Goal: Task Accomplishment & Management: Use online tool/utility

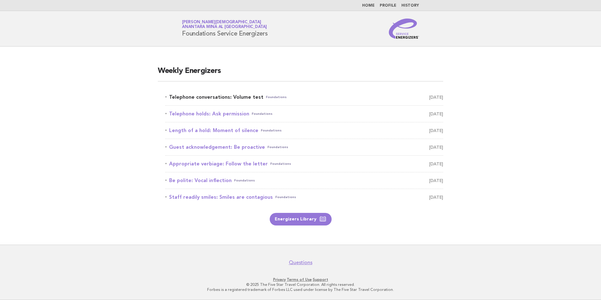
click at [215, 95] on link "Telephone conversations: Volume test Foundations August 19" at bounding box center [304, 97] width 278 height 9
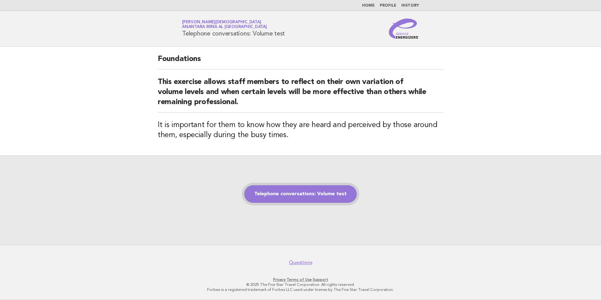
click at [297, 189] on link "Telephone conversations: Volume test" at bounding box center [300, 194] width 112 height 18
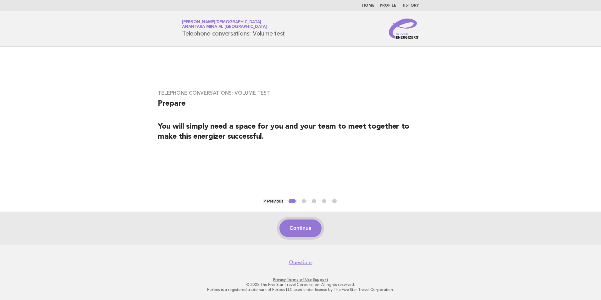
click at [293, 233] on button "Continue" at bounding box center [300, 228] width 42 height 18
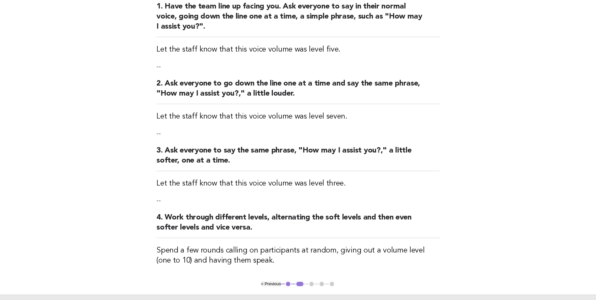
scroll to position [167, 0]
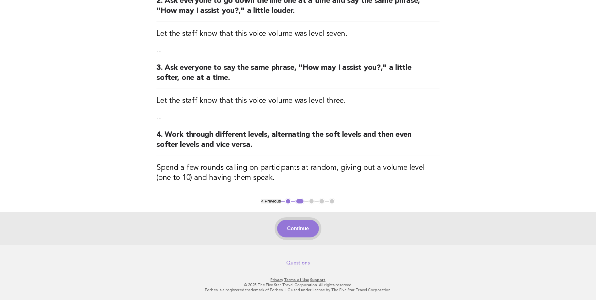
click at [296, 229] on button "Continue" at bounding box center [298, 229] width 42 height 18
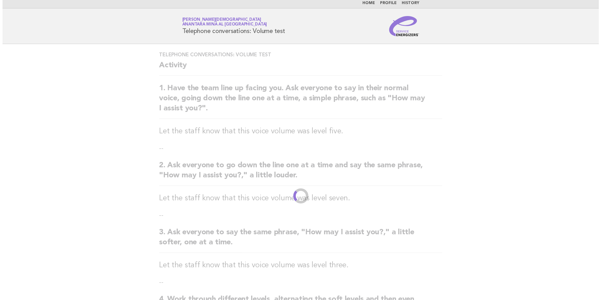
scroll to position [0, 0]
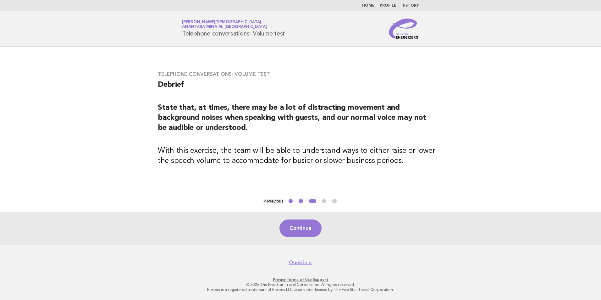
click at [296, 229] on button "Continue" at bounding box center [300, 228] width 42 height 18
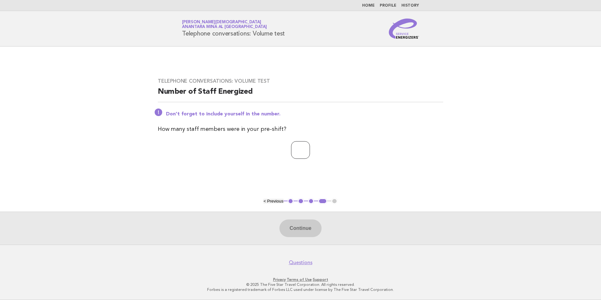
click at [291, 148] on input "number" at bounding box center [300, 150] width 19 height 18
type input "*"
click at [290, 229] on button "Continue" at bounding box center [300, 228] width 42 height 18
